Goal: Information Seeking & Learning: Learn about a topic

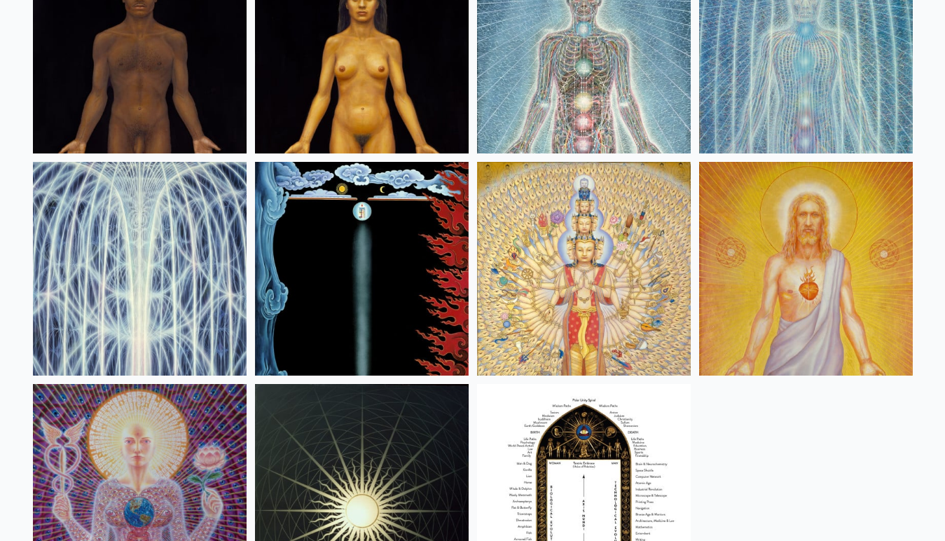
scroll to position [883, 0]
click at [563, 95] on img at bounding box center [584, 47] width 214 height 214
click at [788, 88] on img at bounding box center [806, 47] width 214 height 214
click at [179, 268] on img at bounding box center [140, 269] width 214 height 214
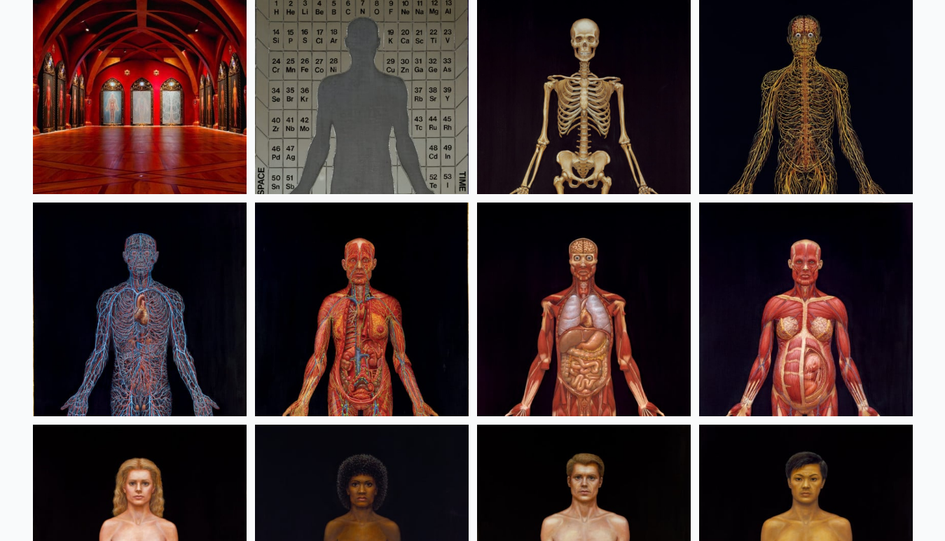
scroll to position [173, 0]
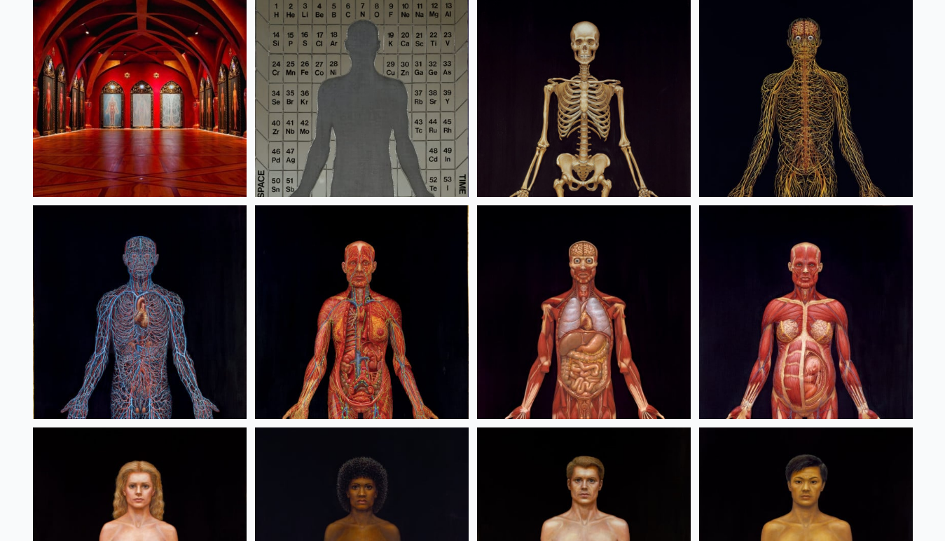
click at [184, 119] on img at bounding box center [140, 90] width 214 height 214
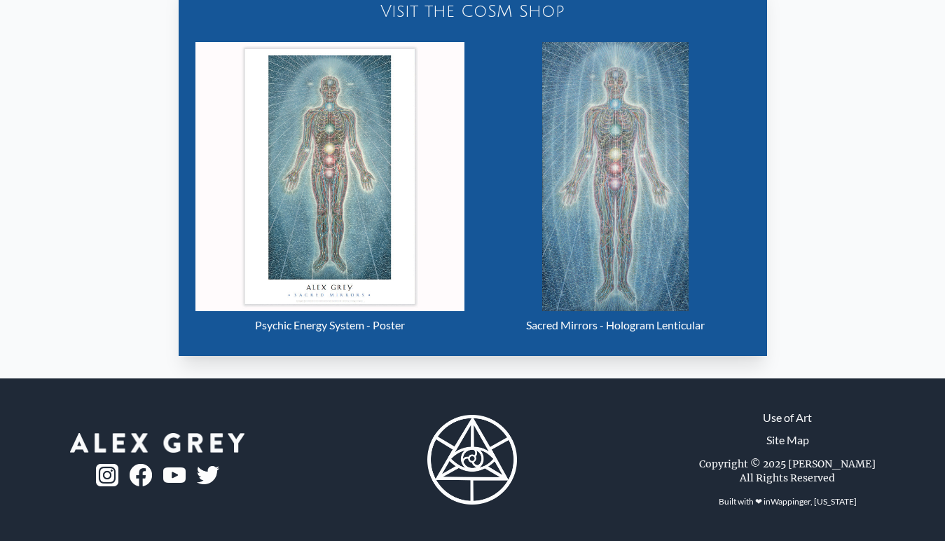
scroll to position [682, 0]
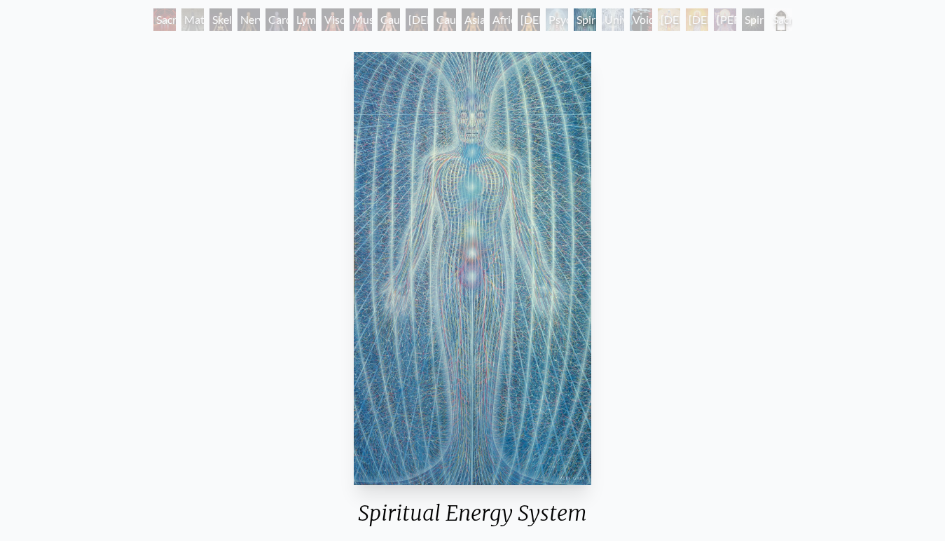
scroll to position [83, 0]
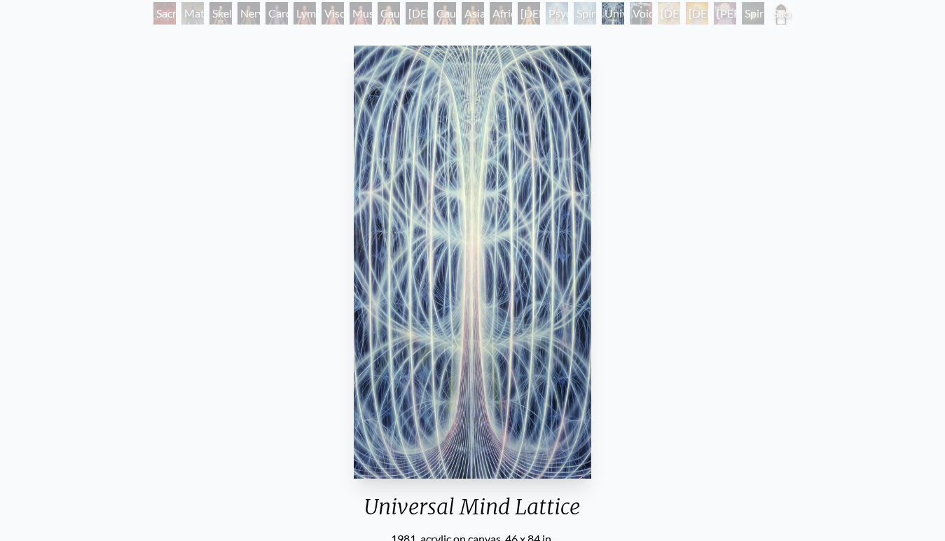
scroll to position [84, 0]
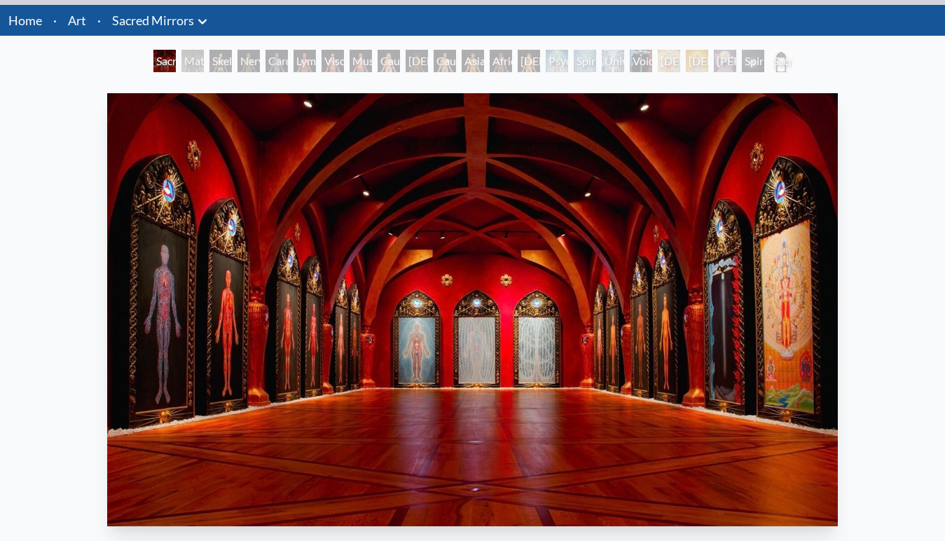
scroll to position [48, 0]
